Goal: Transaction & Acquisition: Purchase product/service

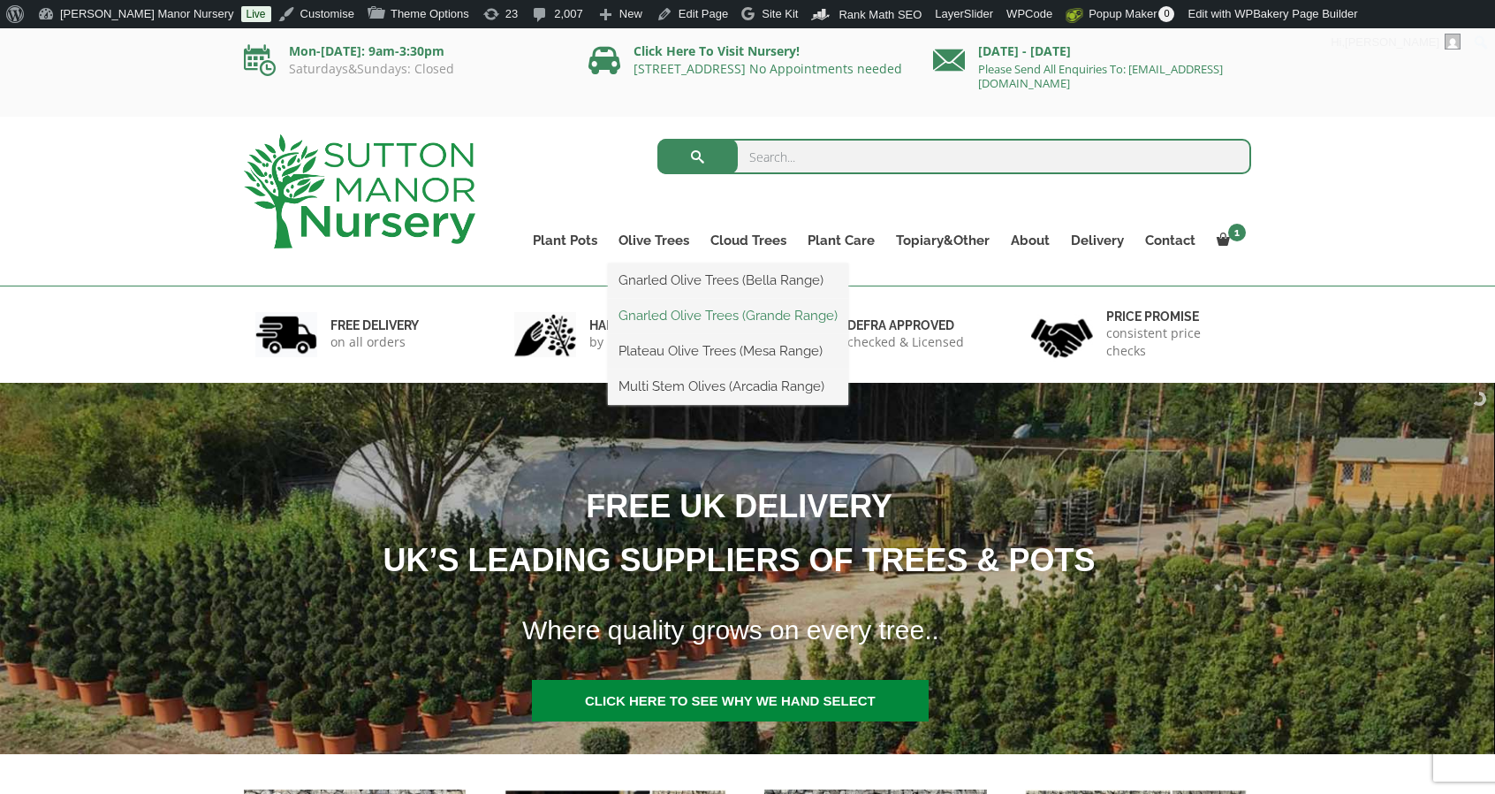
click at [672, 318] on link "Gnarled Olive Trees (Grande Range)" at bounding box center [728, 315] width 240 height 27
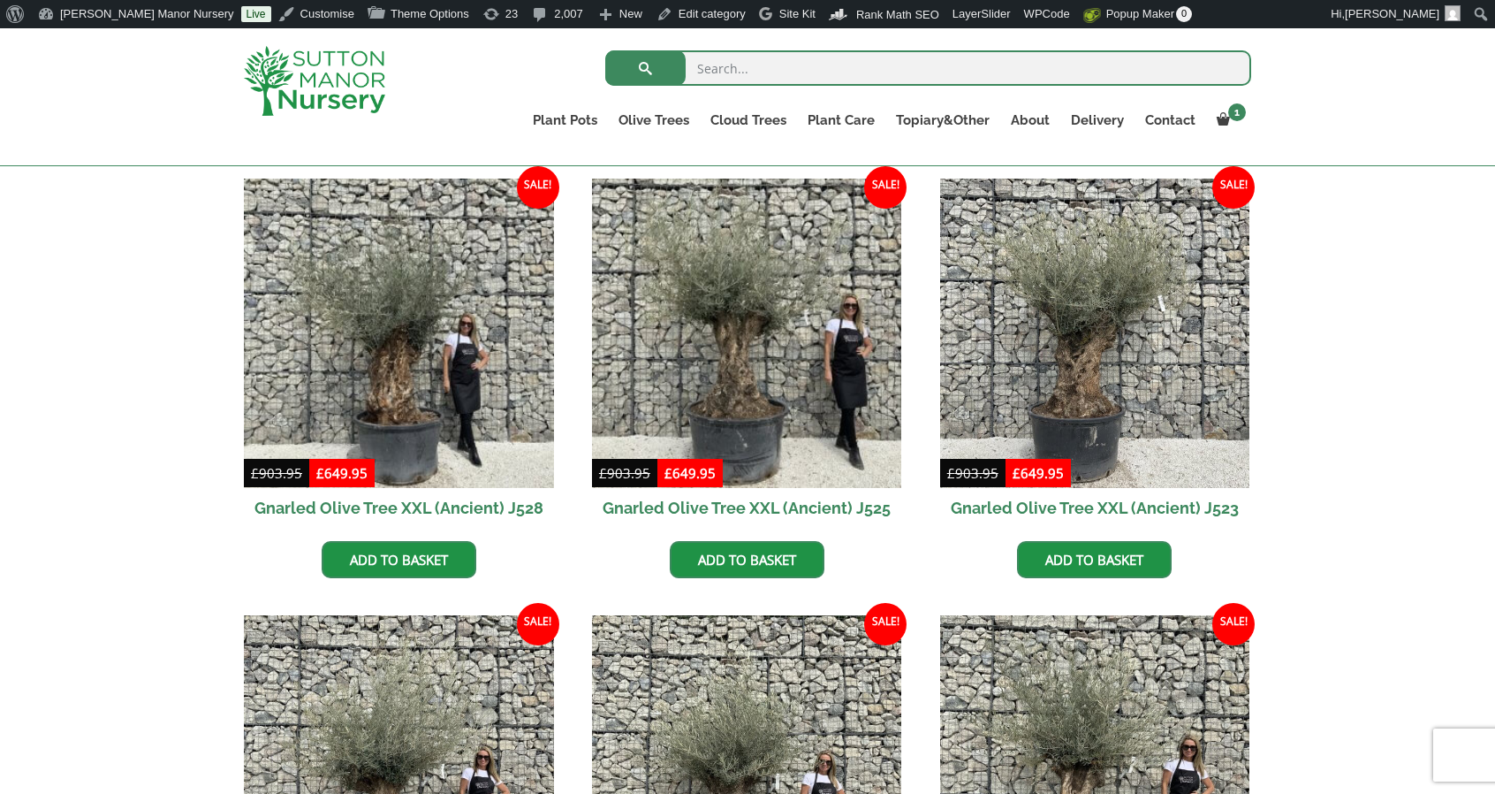
scroll to position [440, 0]
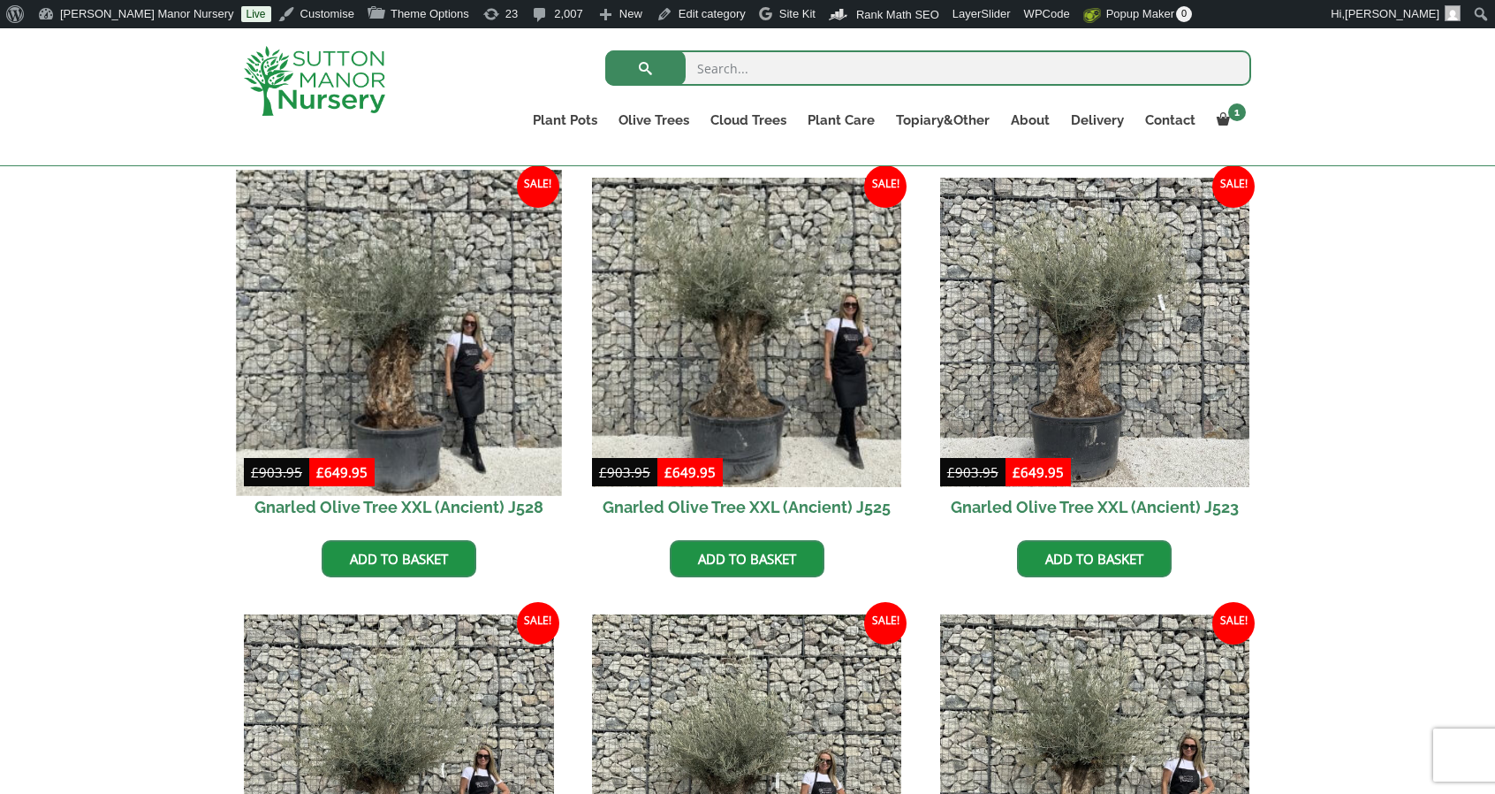
click at [430, 295] on img at bounding box center [398, 332] width 325 height 325
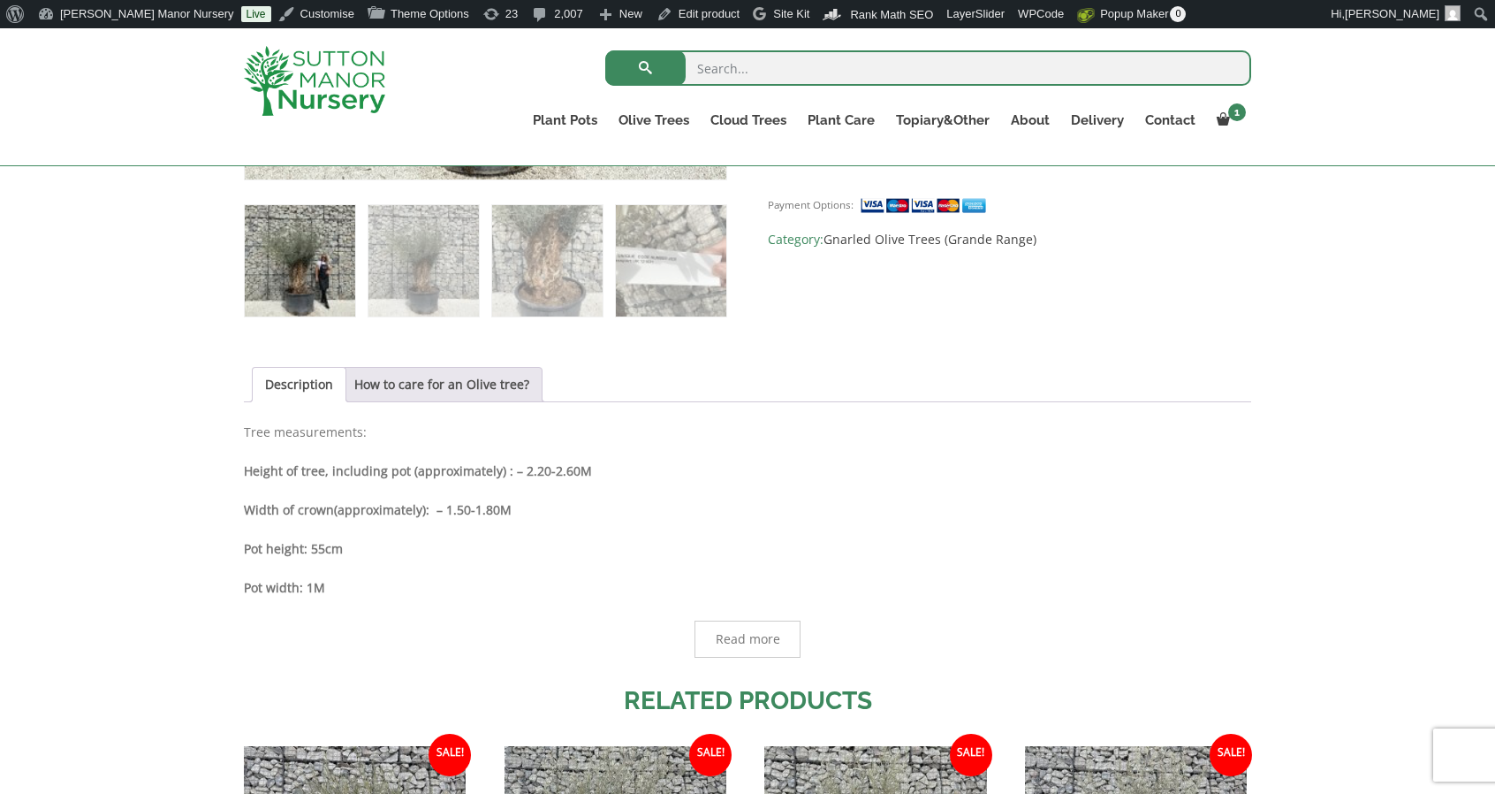
scroll to position [1022, 0]
click at [320, 80] on img at bounding box center [314, 81] width 141 height 70
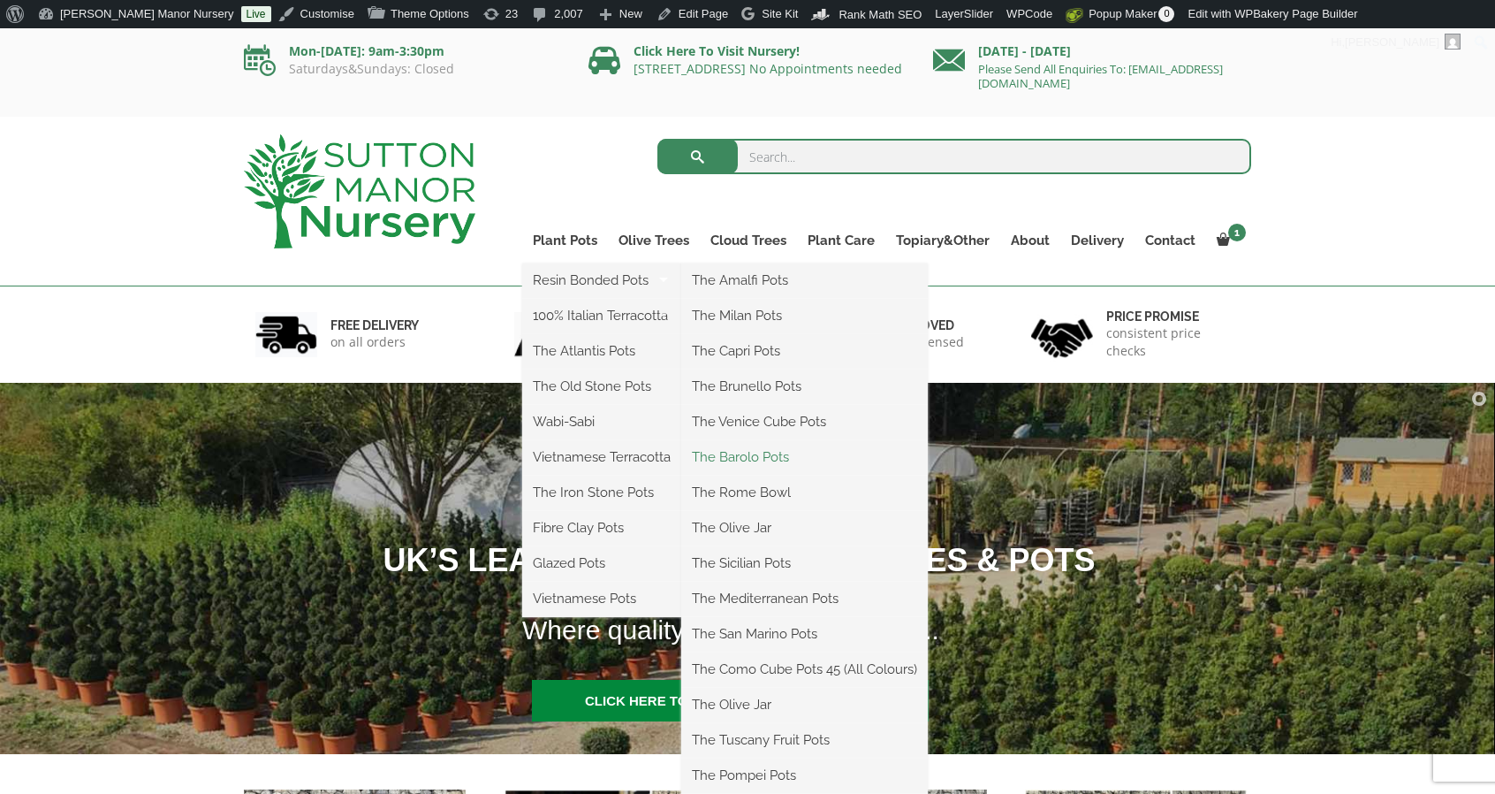
click at [738, 458] on link "The Barolo Pots" at bounding box center [804, 457] width 247 height 27
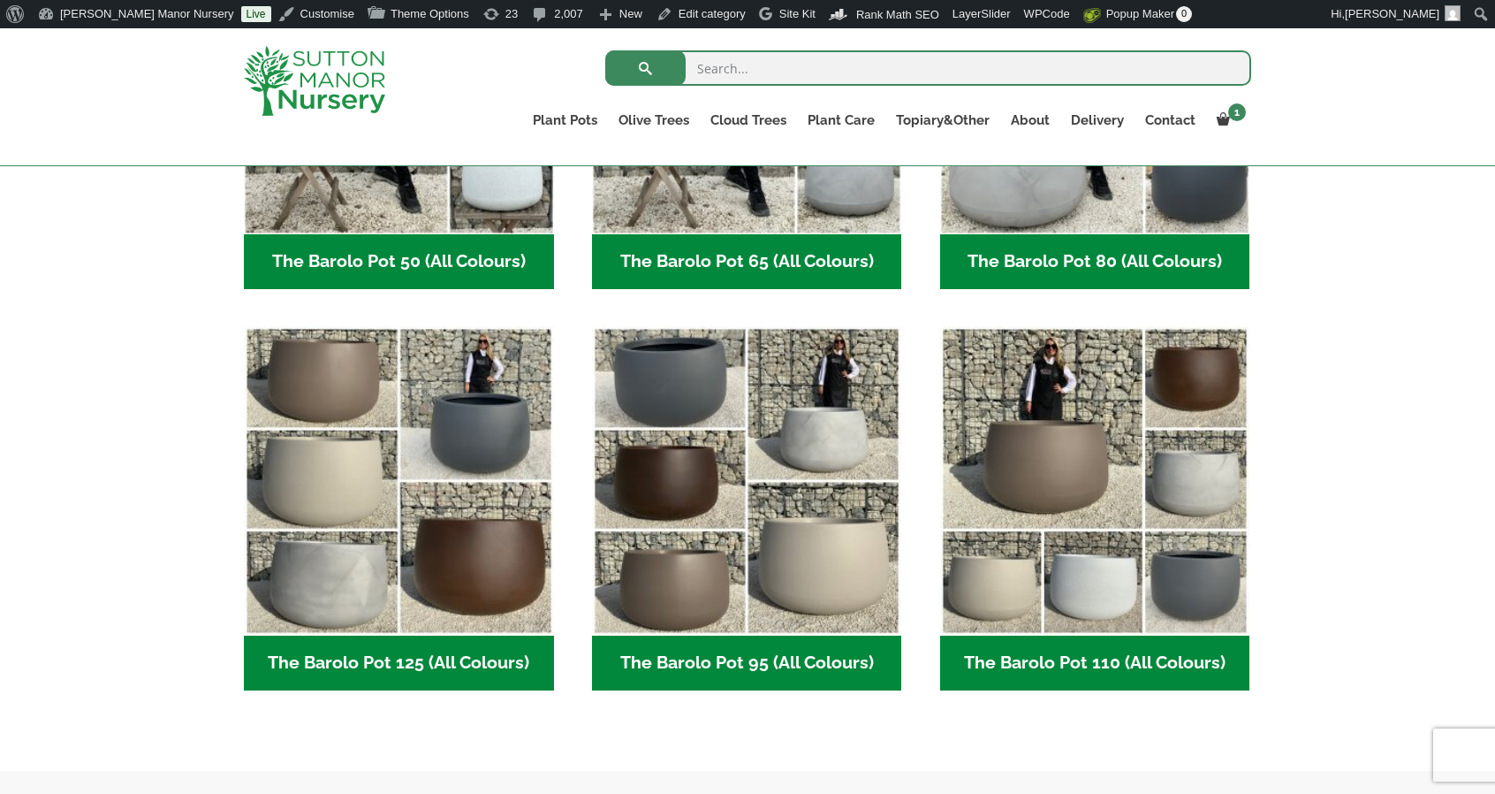
scroll to position [706, 0]
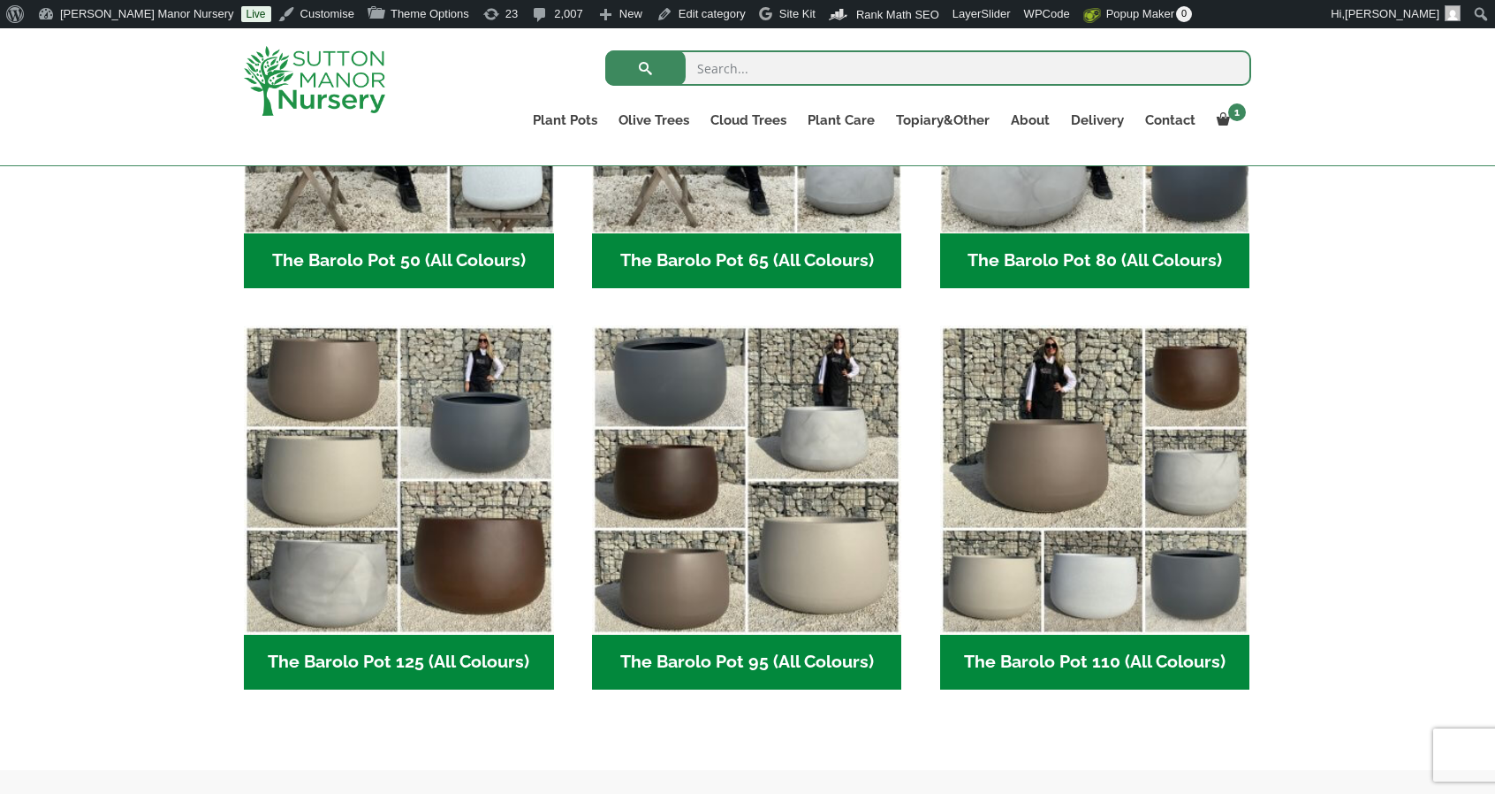
click at [738, 458] on img "Visit product category The Barolo Pot 95 (All Colours)" at bounding box center [747, 480] width 310 height 310
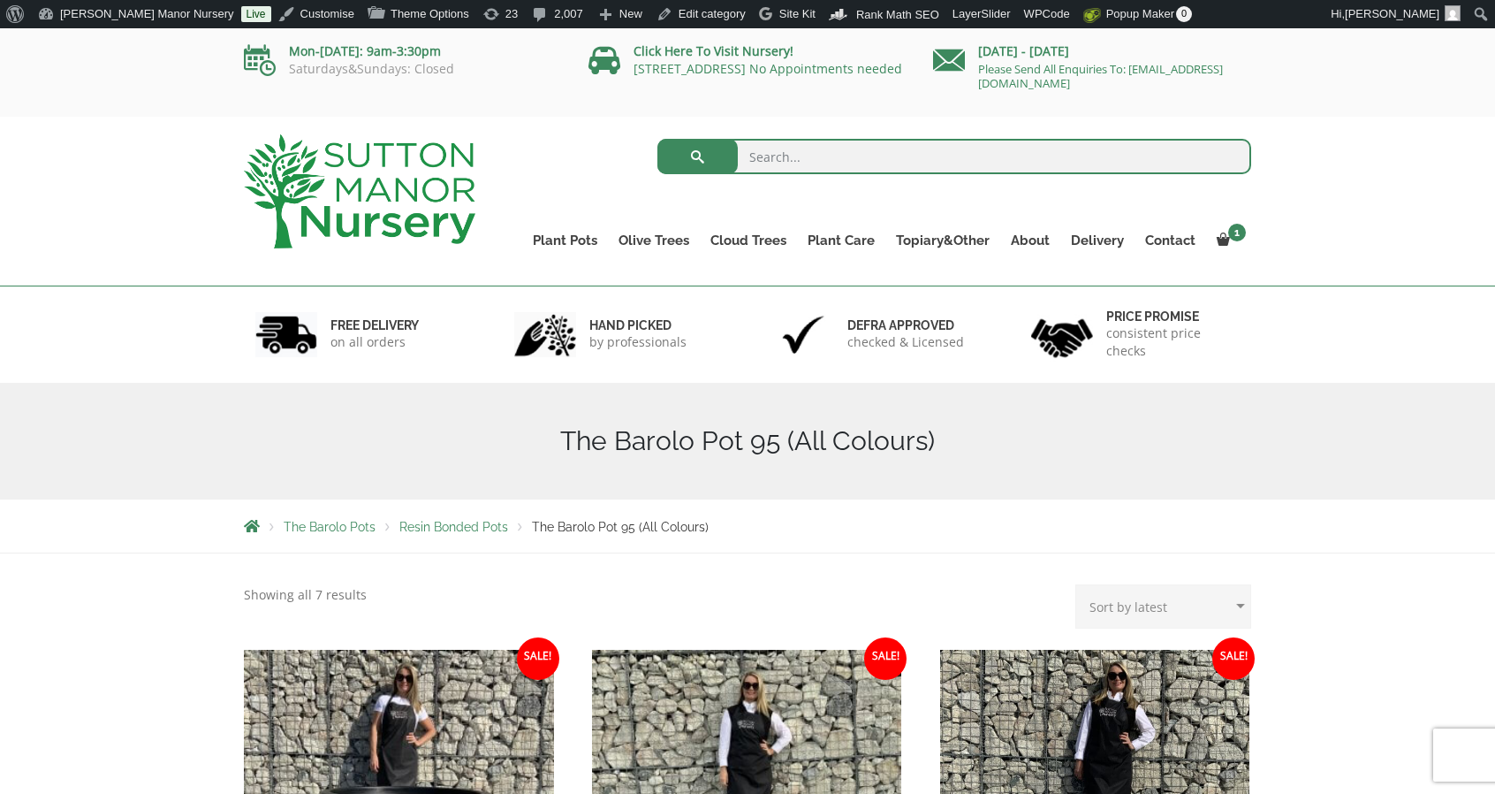
click at [319, 195] on img at bounding box center [360, 191] width 232 height 114
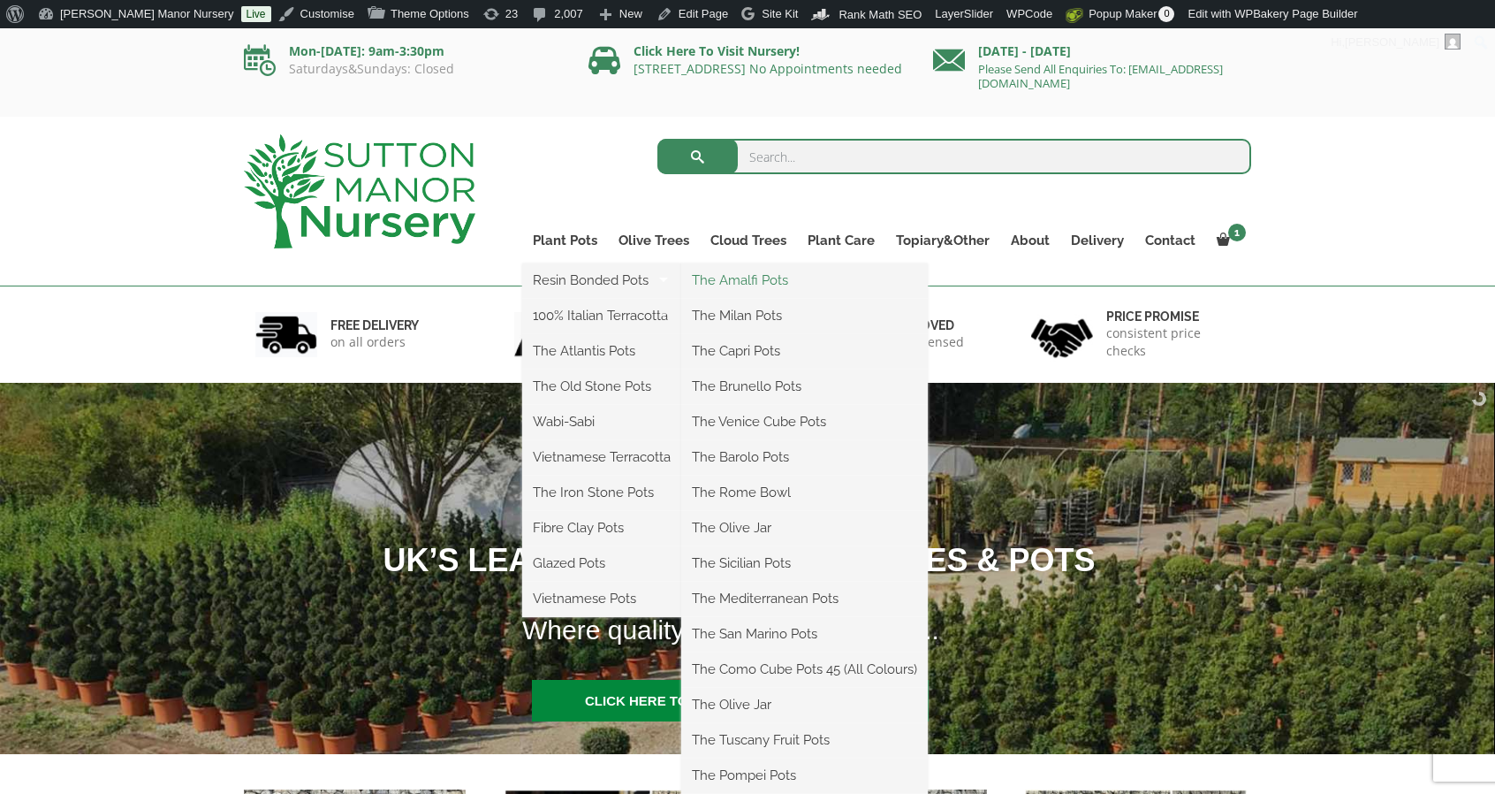
click at [709, 289] on link "The Amalfi Pots" at bounding box center [804, 280] width 247 height 27
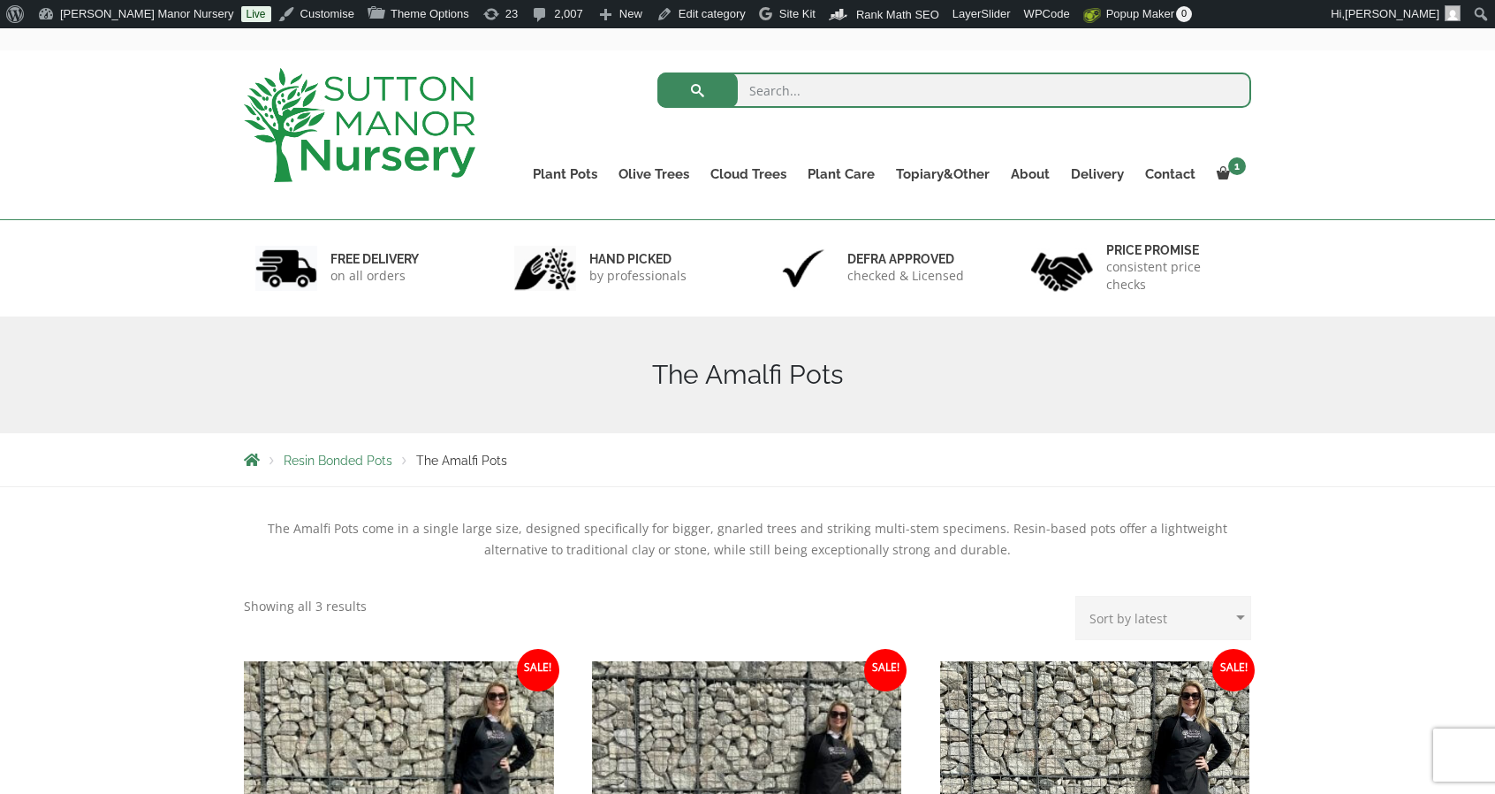
scroll to position [72, 0]
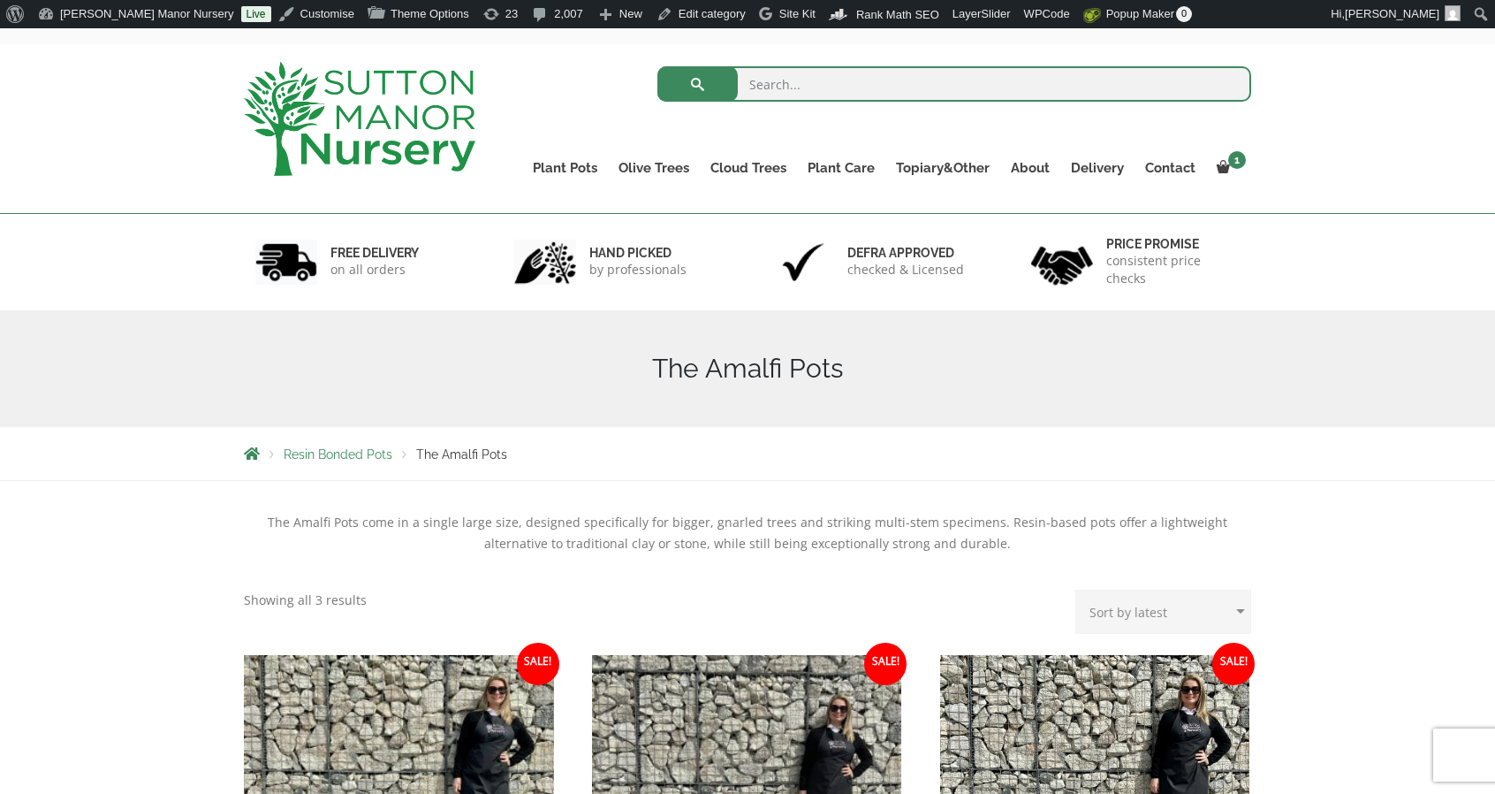
click at [377, 116] on img at bounding box center [360, 119] width 232 height 114
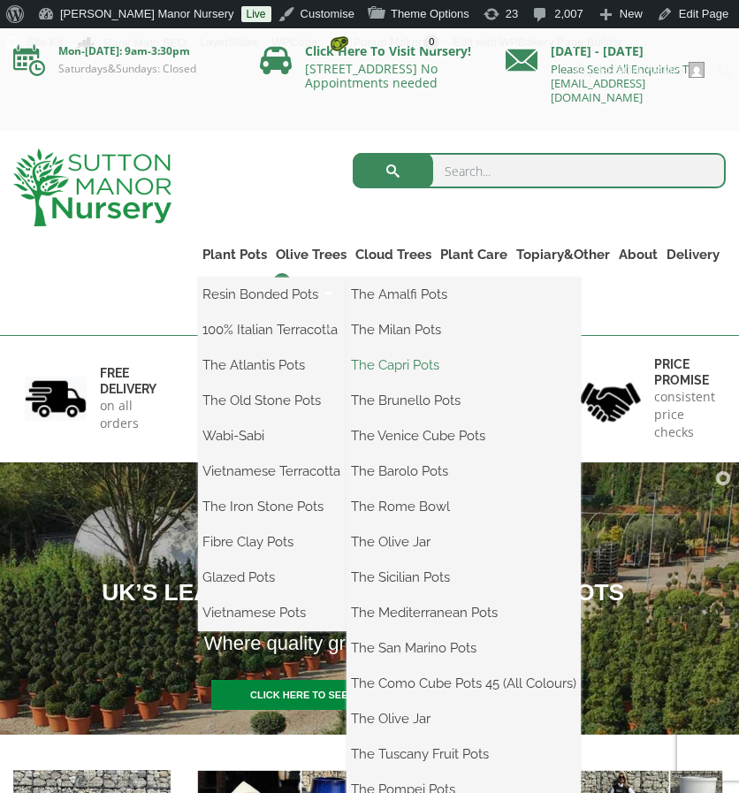
click at [412, 371] on link "The Capri Pots" at bounding box center [463, 365] width 234 height 27
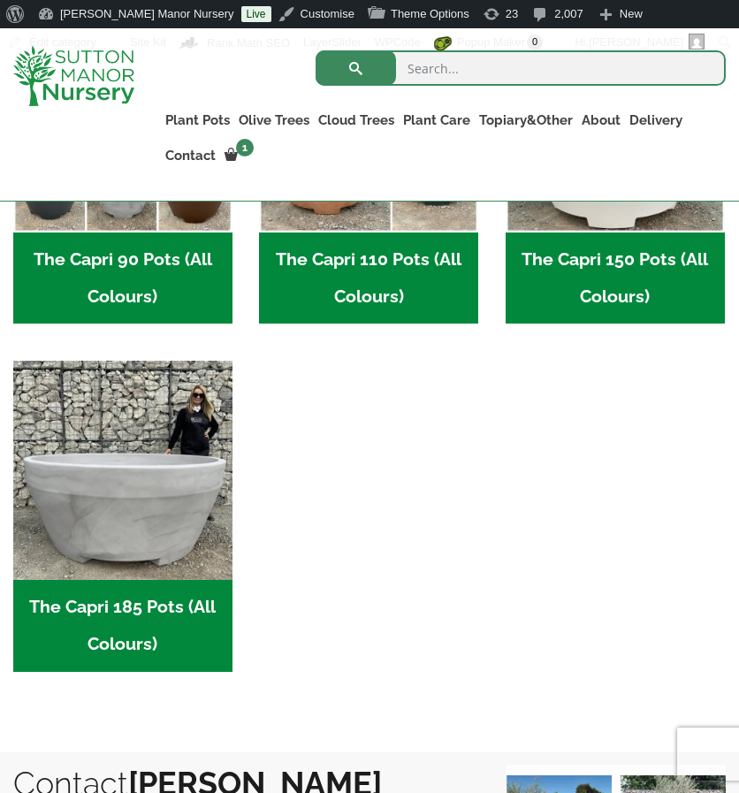
scroll to position [1072, 0]
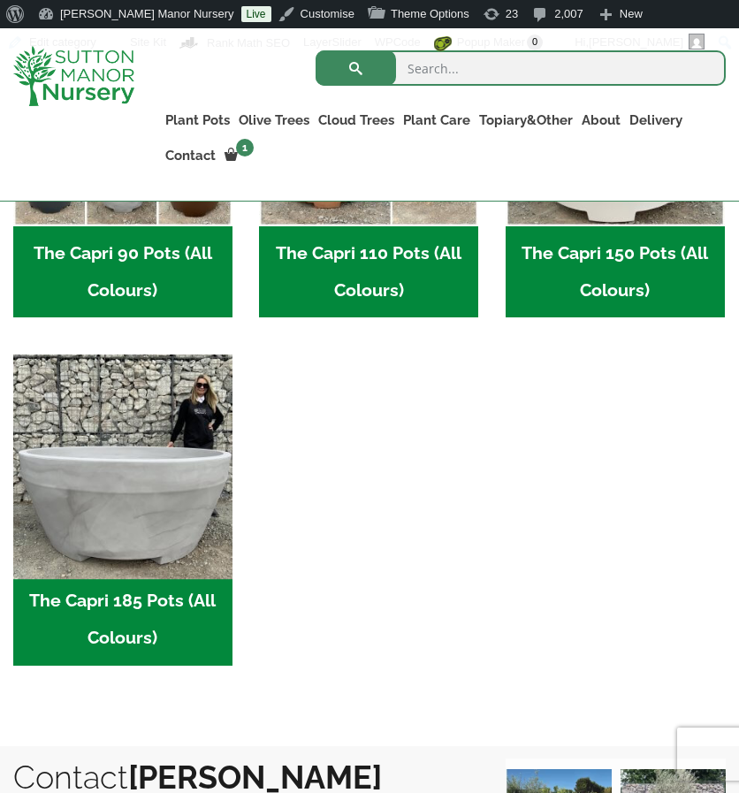
click at [198, 427] on img "Visit product category The Capri 185 Pots (All Colours)" at bounding box center [123, 464] width 230 height 230
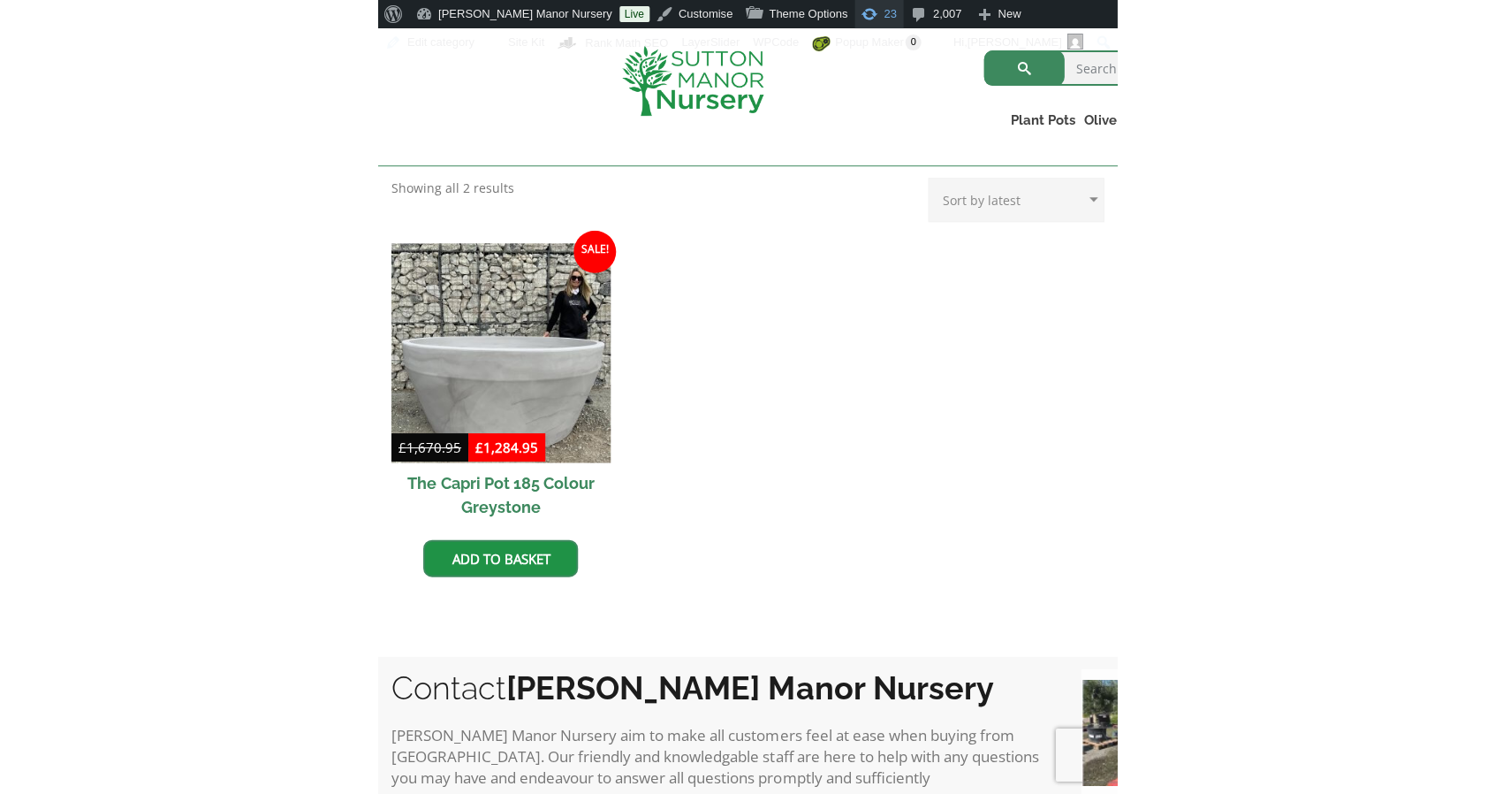
scroll to position [325, 0]
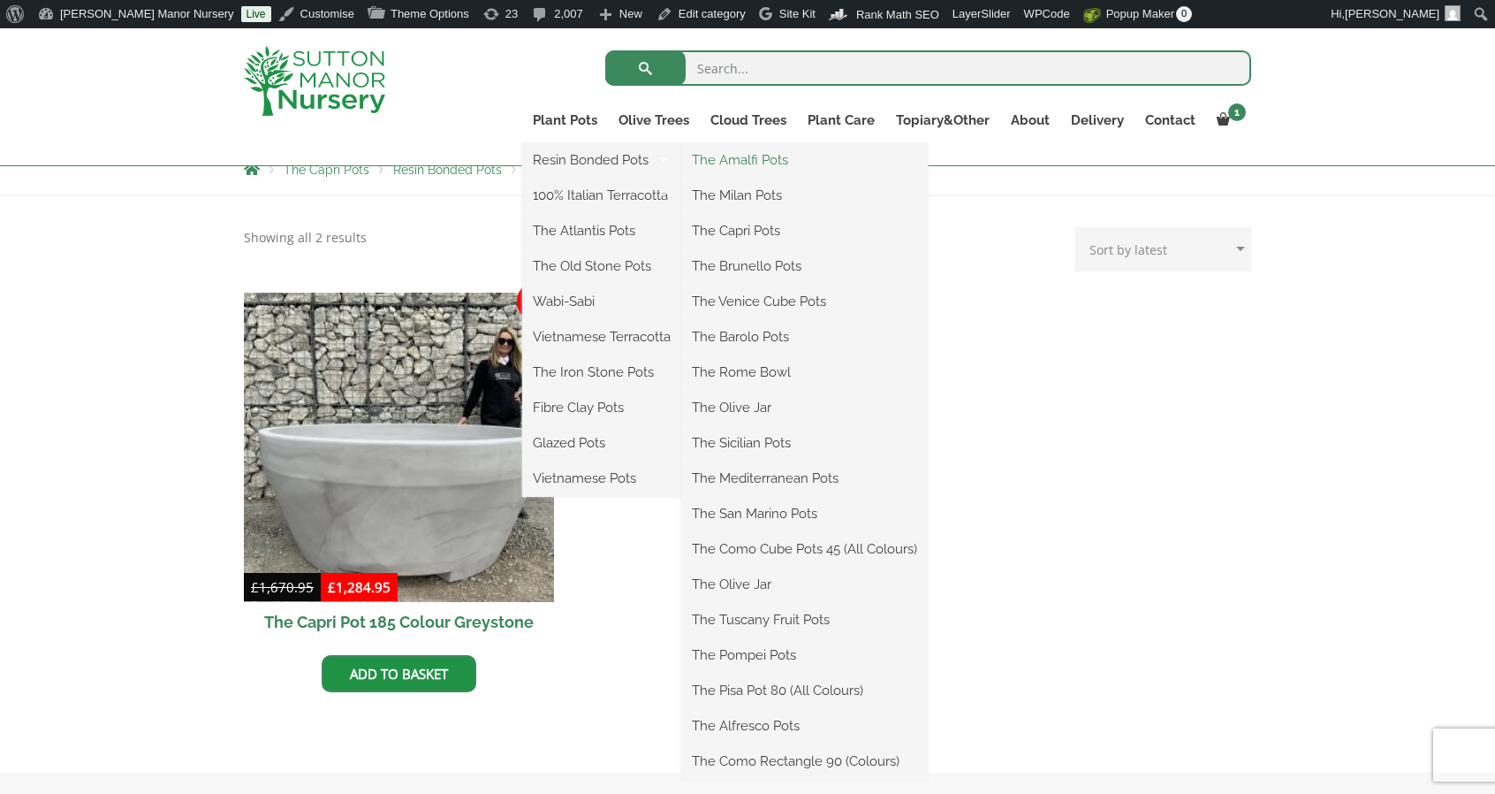
click at [738, 156] on link "The Amalfi Pots" at bounding box center [804, 160] width 247 height 27
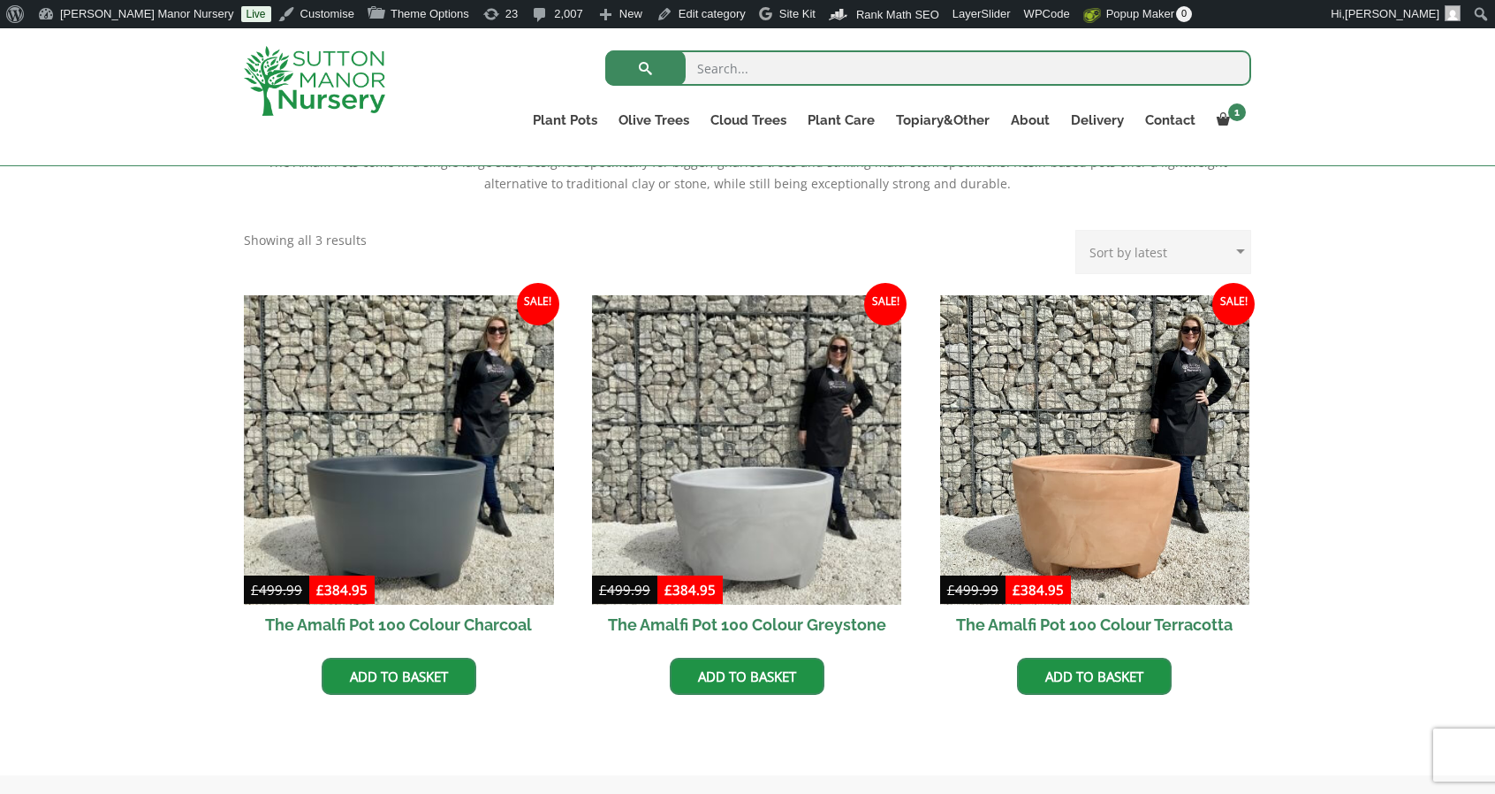
scroll to position [401, 0]
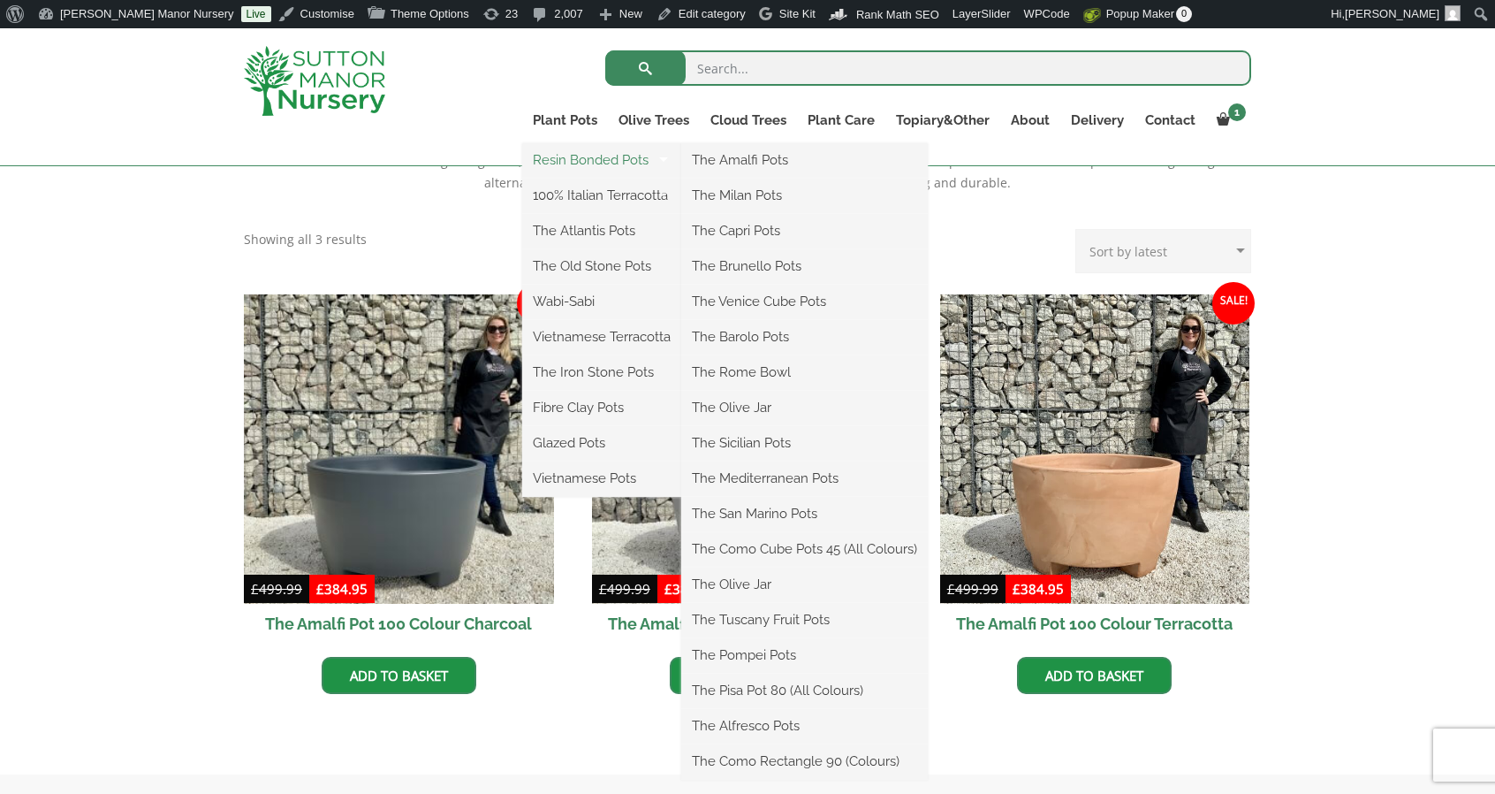
click at [581, 158] on link "Resin Bonded Pots" at bounding box center [601, 160] width 159 height 27
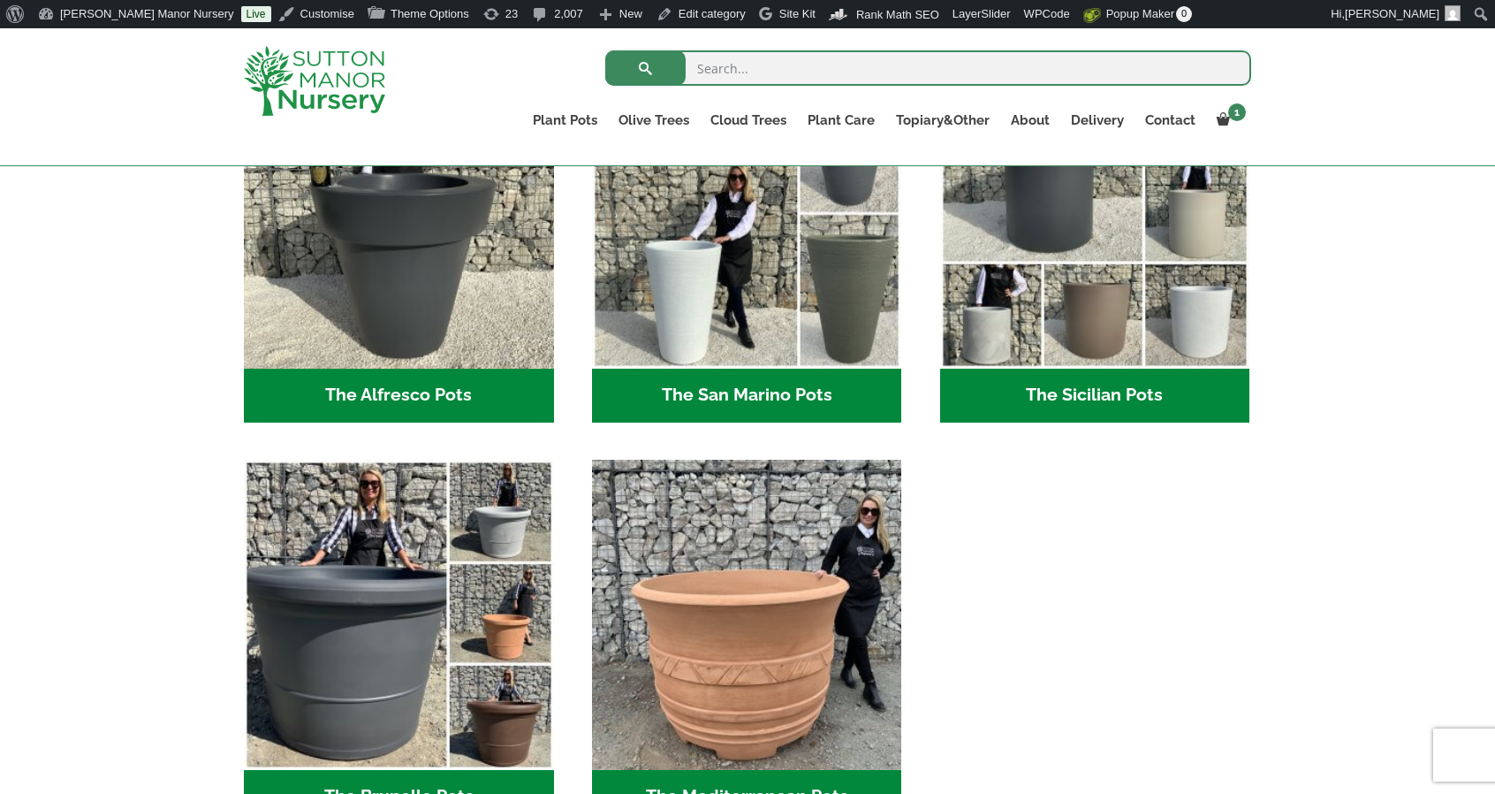
scroll to position [2198, 0]
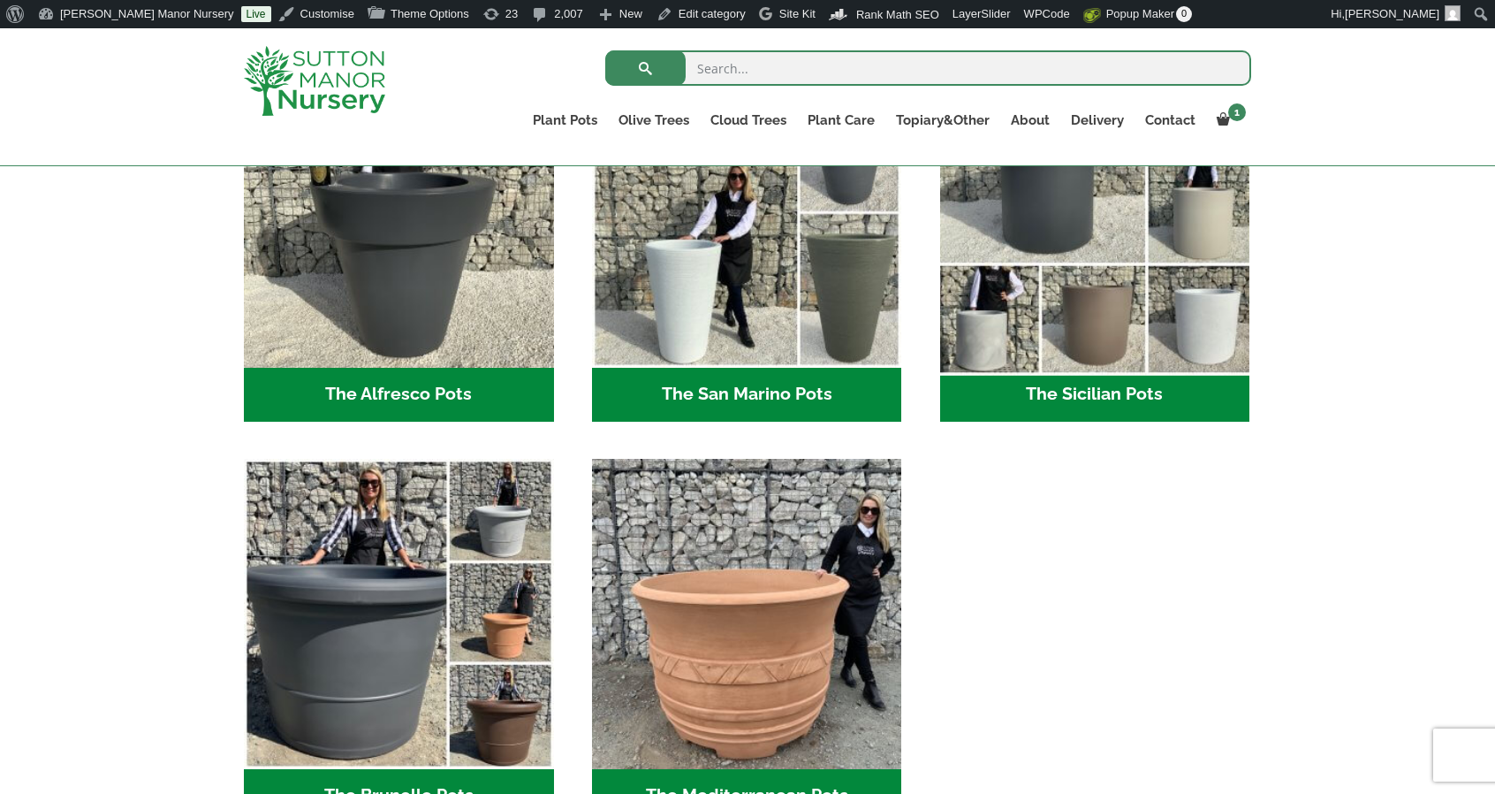
click at [1062, 292] on img "Visit product category The Sicilian Pots" at bounding box center [1094, 211] width 325 height 325
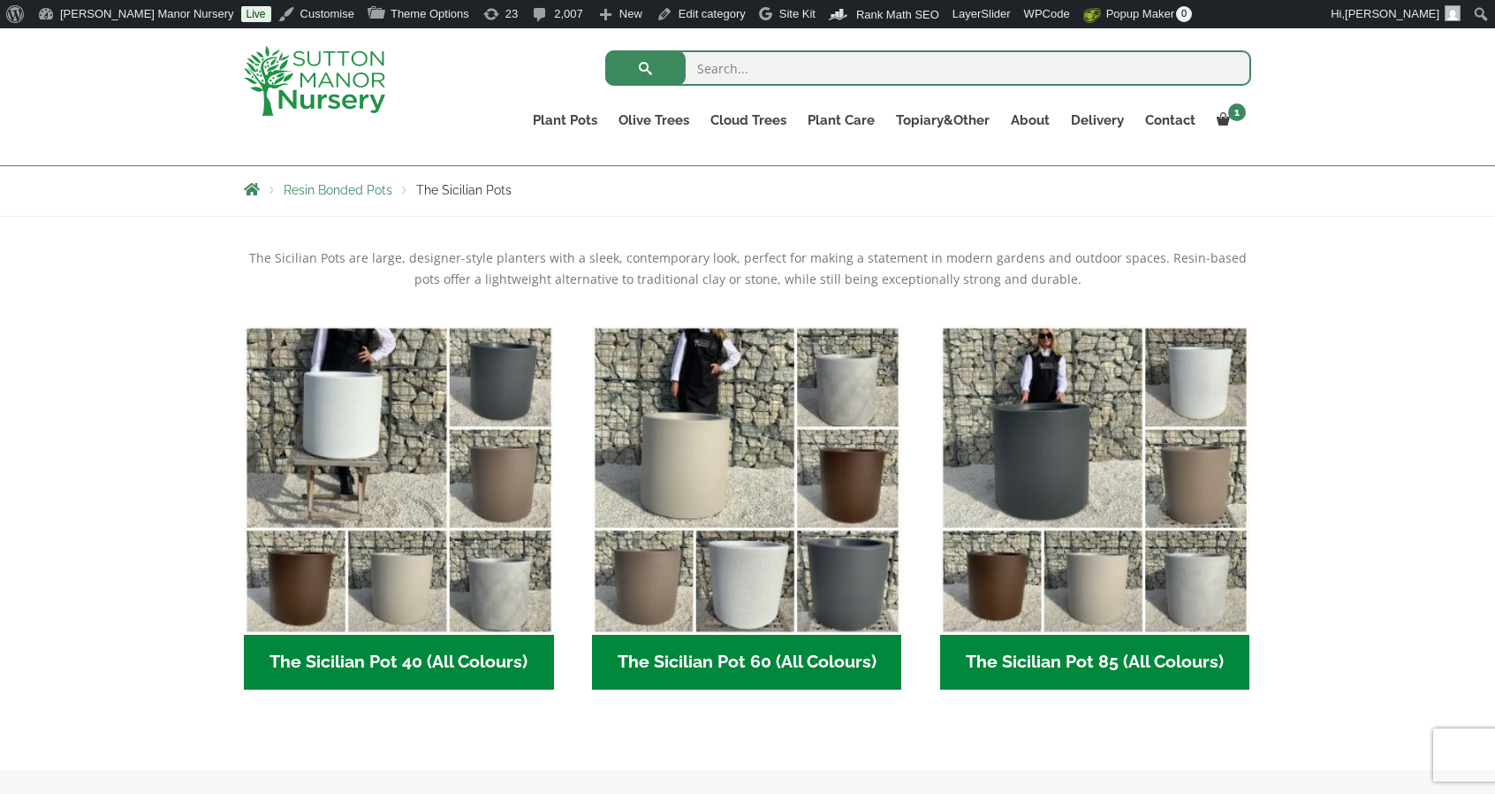
scroll to position [393, 0]
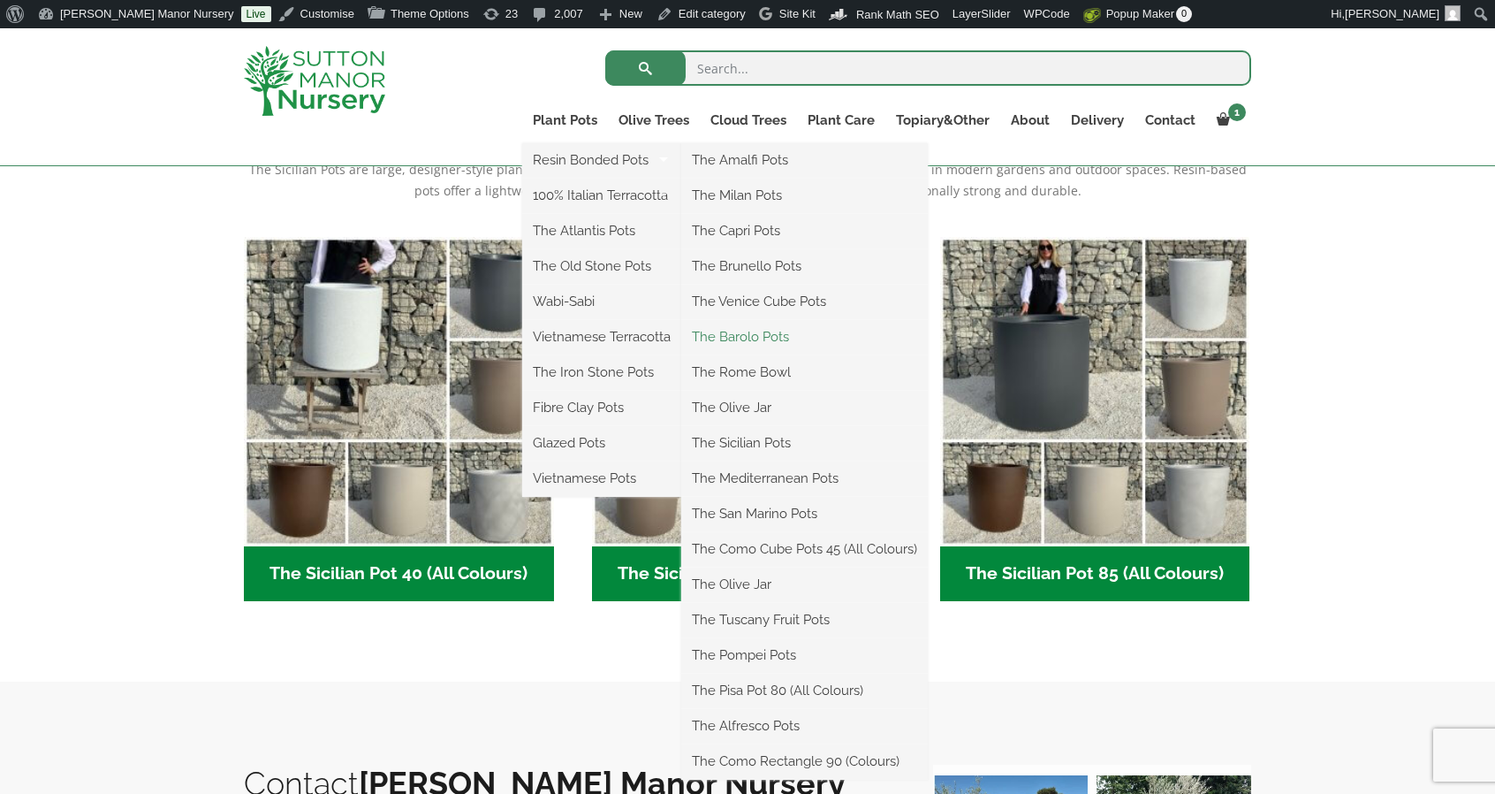
click at [758, 329] on link "The Barolo Pots" at bounding box center [804, 336] width 247 height 27
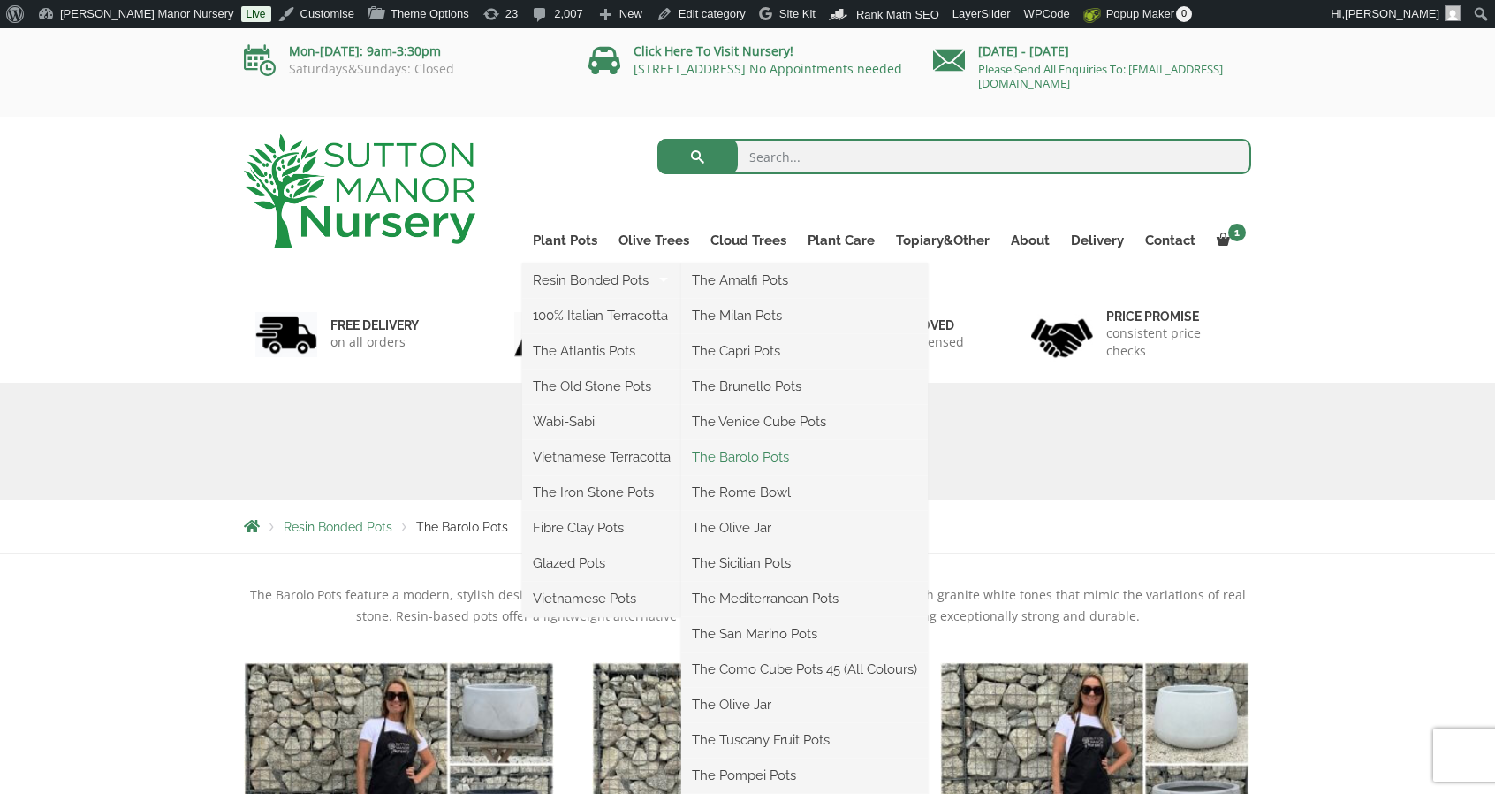
click at [802, 452] on link "The Barolo Pots" at bounding box center [804, 457] width 247 height 27
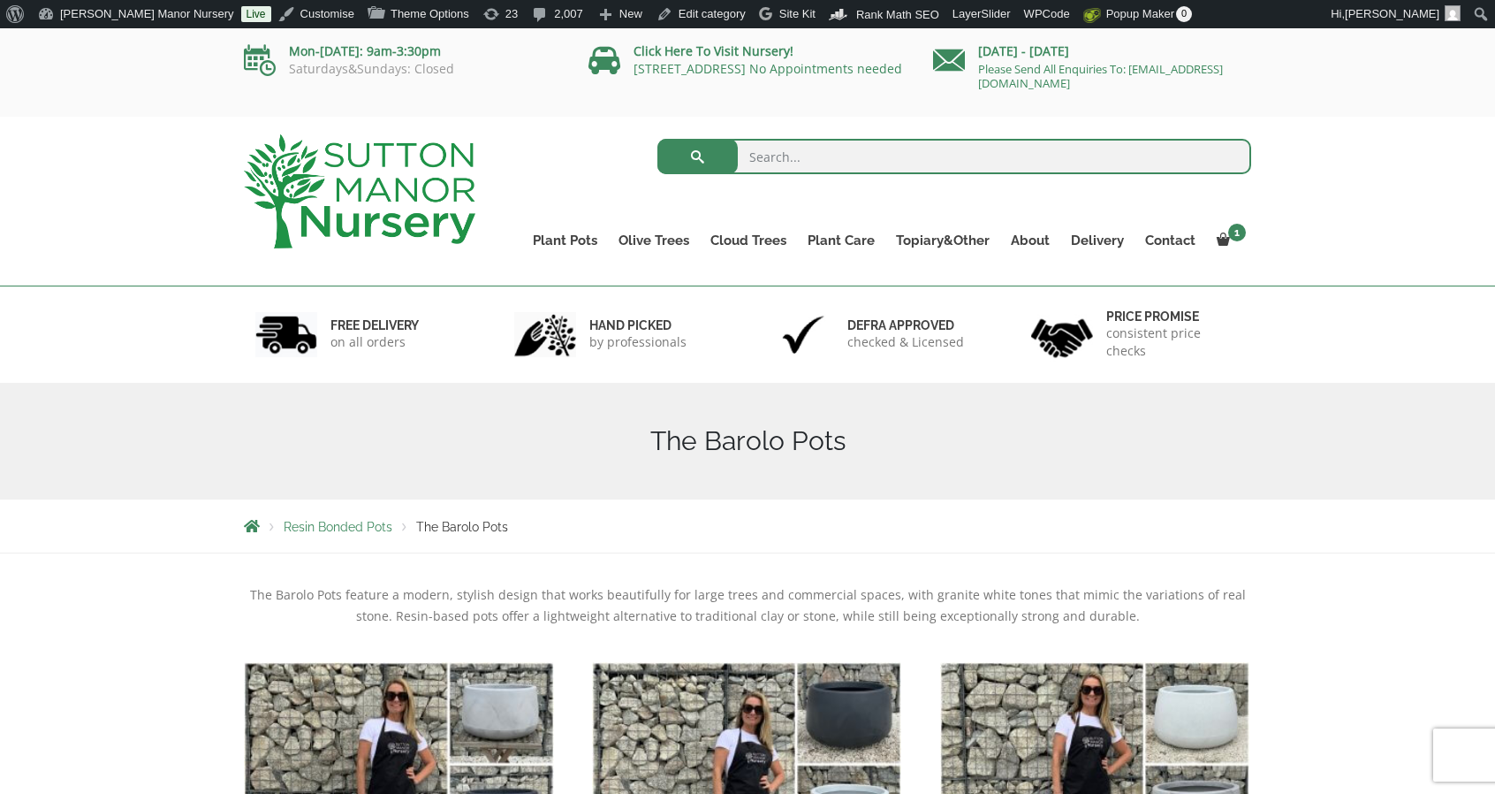
click at [422, 195] on img at bounding box center [360, 191] width 232 height 114
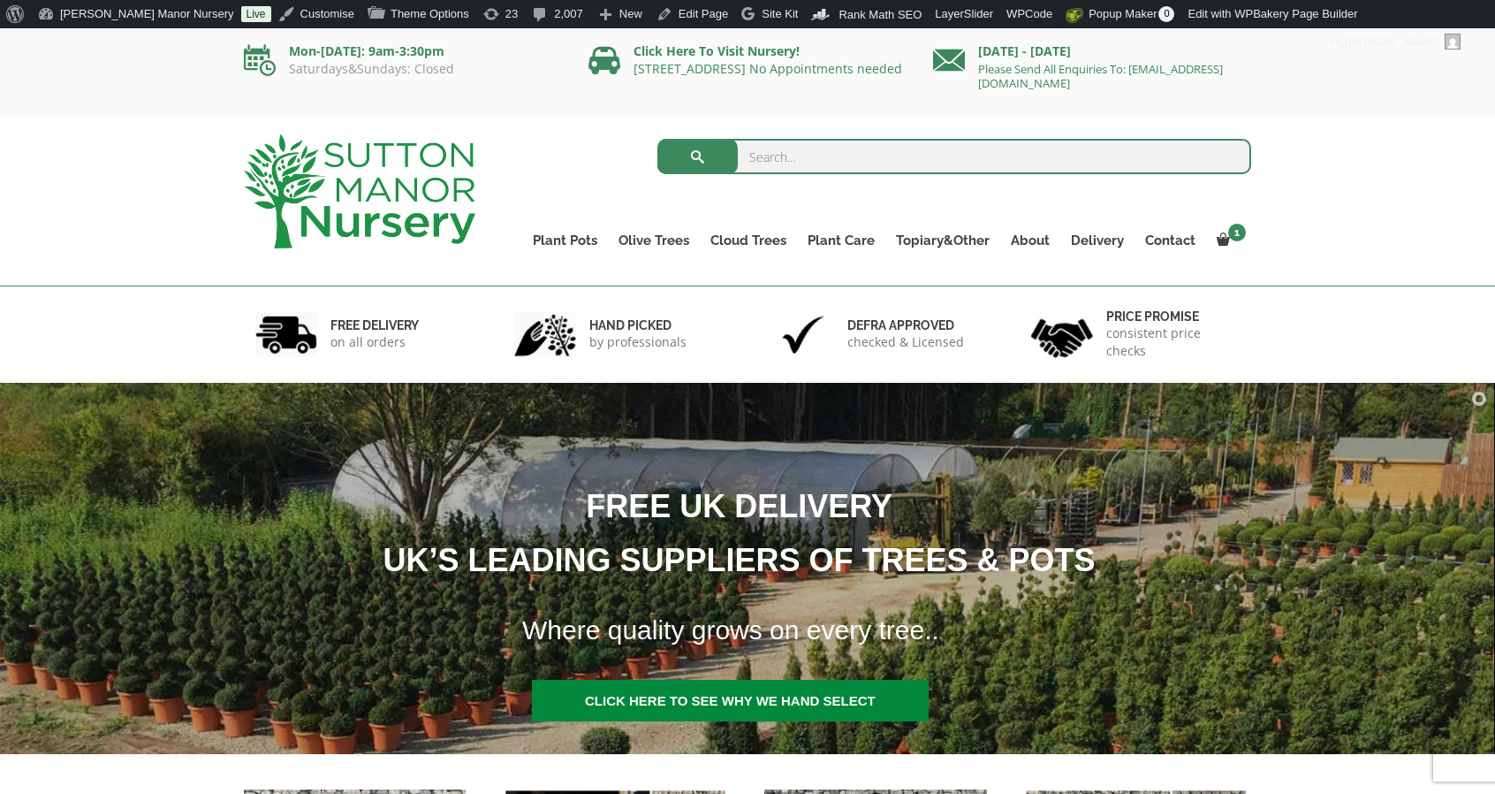
click at [801, 157] on input "search" at bounding box center [954, 156] width 595 height 35
type input "soil"
click at [657, 139] on button "submit" at bounding box center [697, 156] width 80 height 35
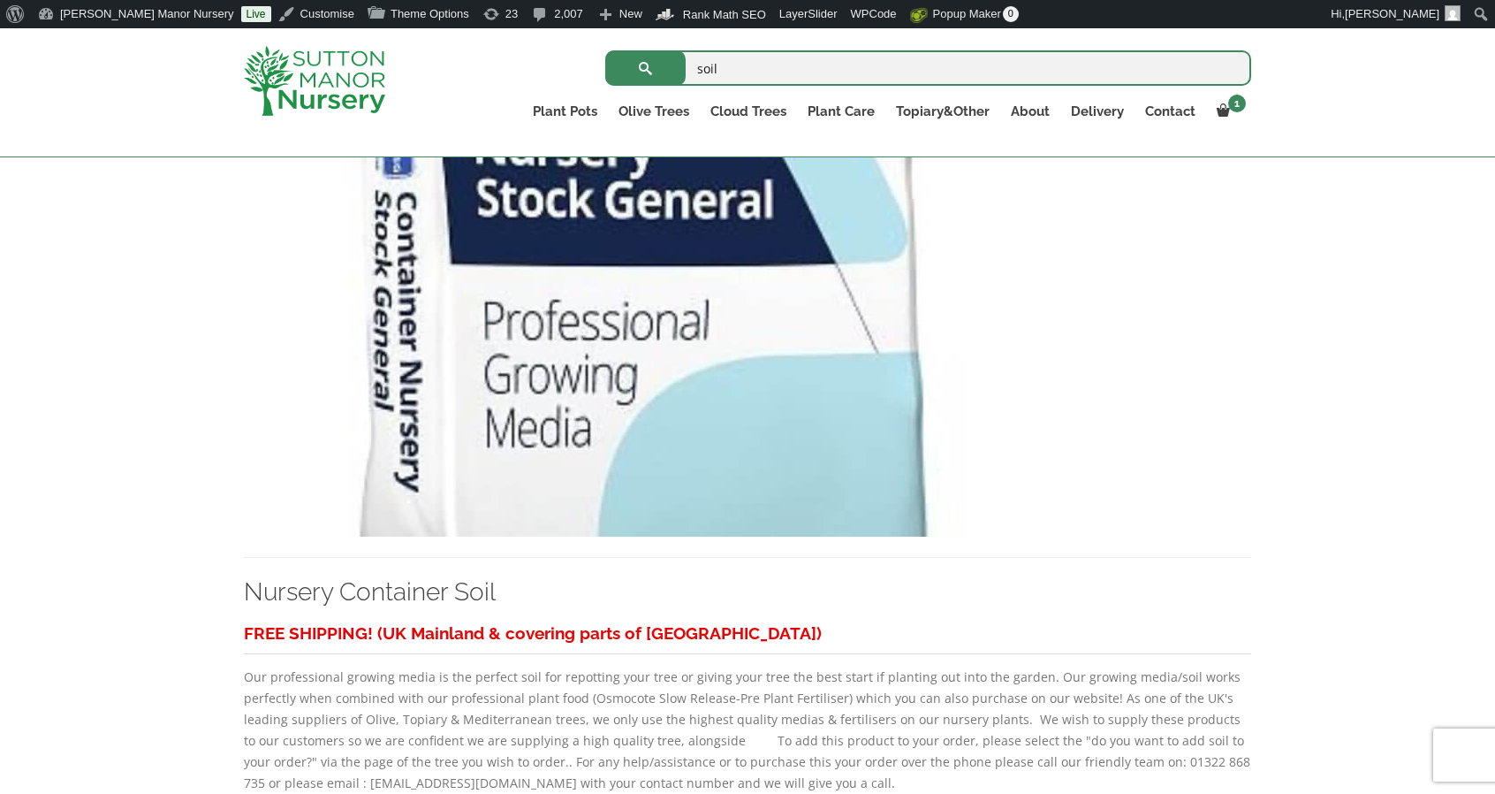
scroll to position [1174, 0]
click at [620, 433] on img at bounding box center [639, 346] width 791 height 380
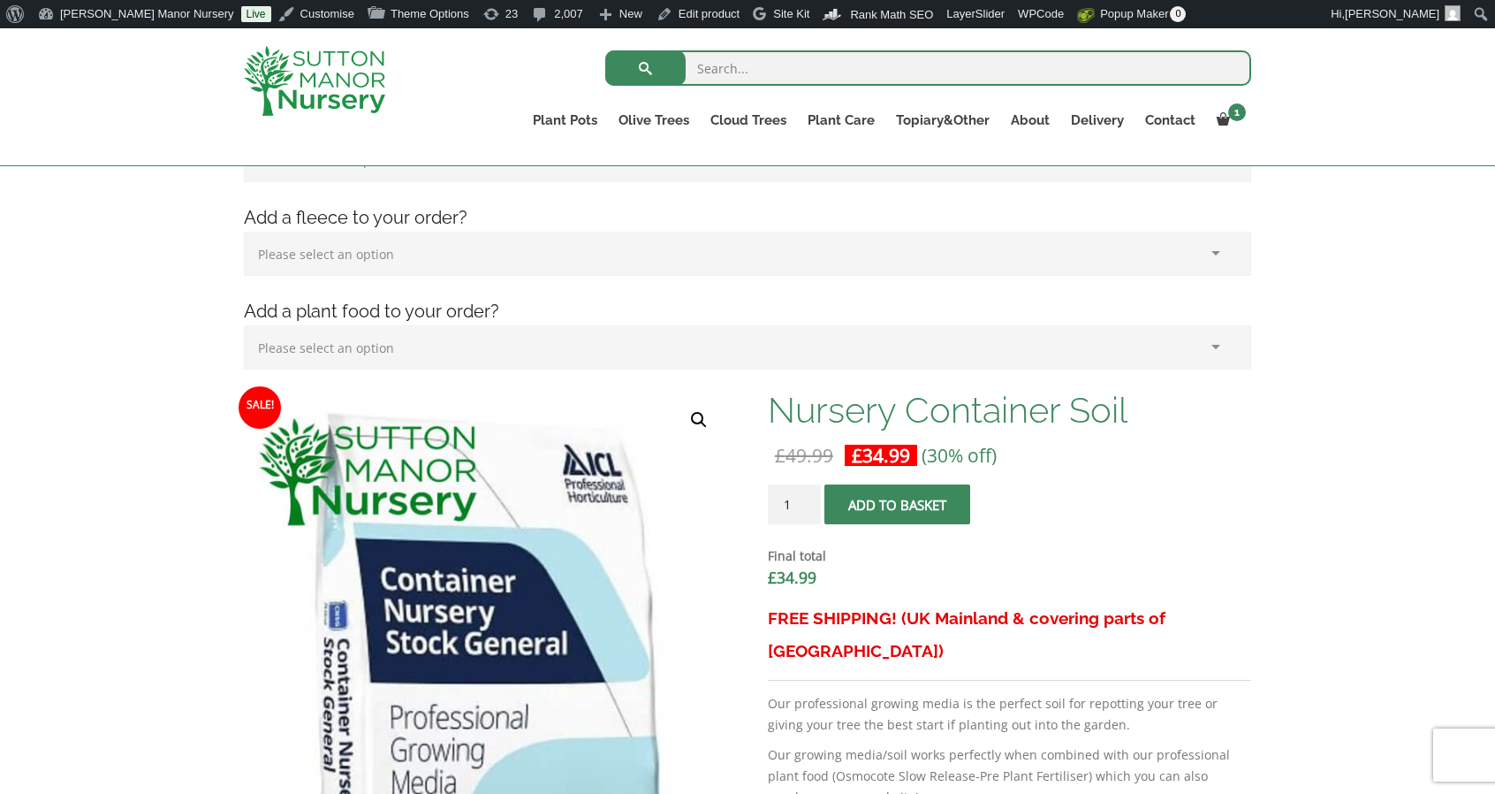
scroll to position [328, 0]
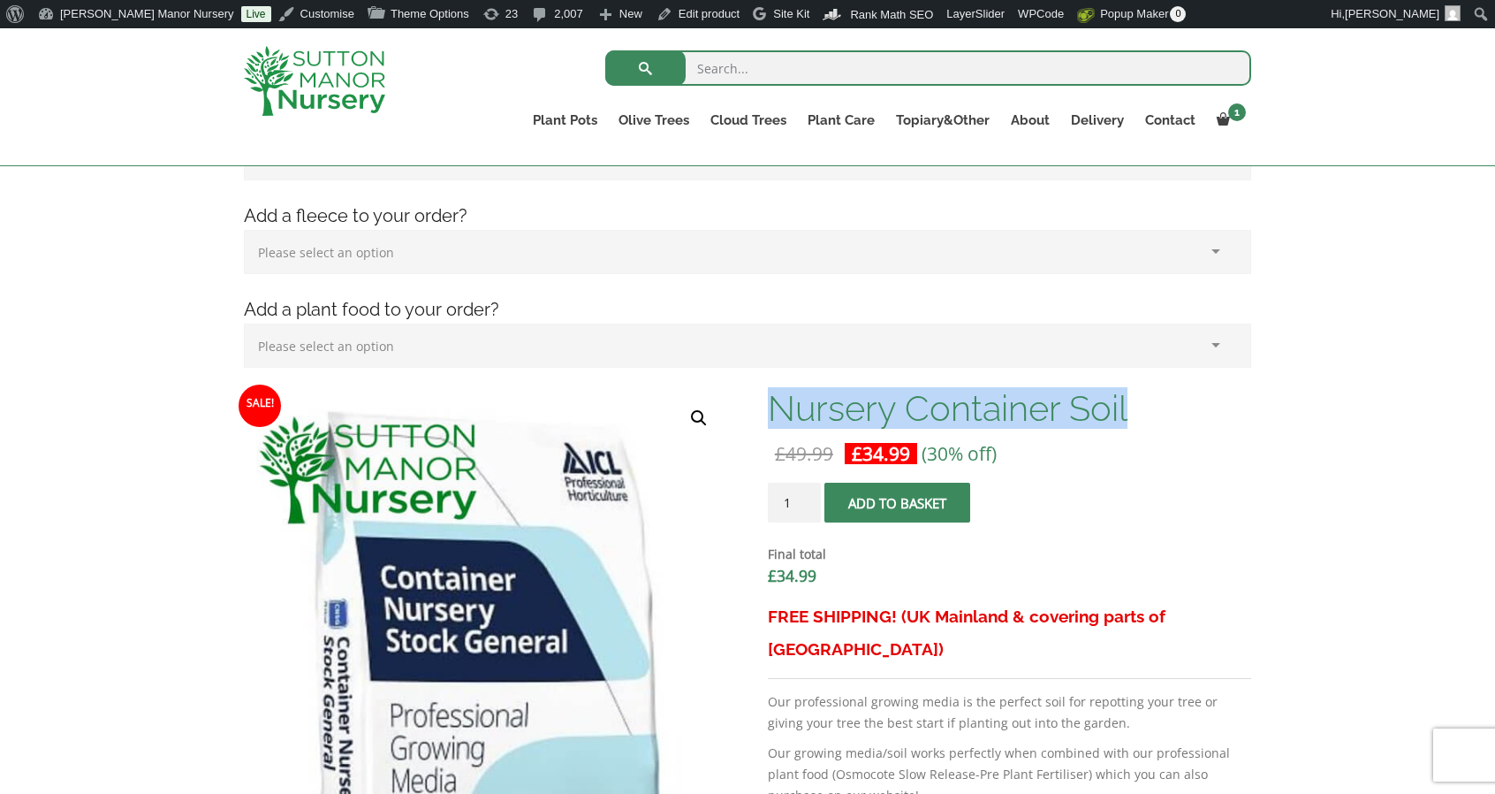
drag, startPoint x: 1134, startPoint y: 404, endPoint x: 769, endPoint y: 407, distance: 365.0
click at [769, 407] on h1 "Nursery Container Soil" at bounding box center [1009, 408] width 483 height 37
